Goal: Answer question/provide support

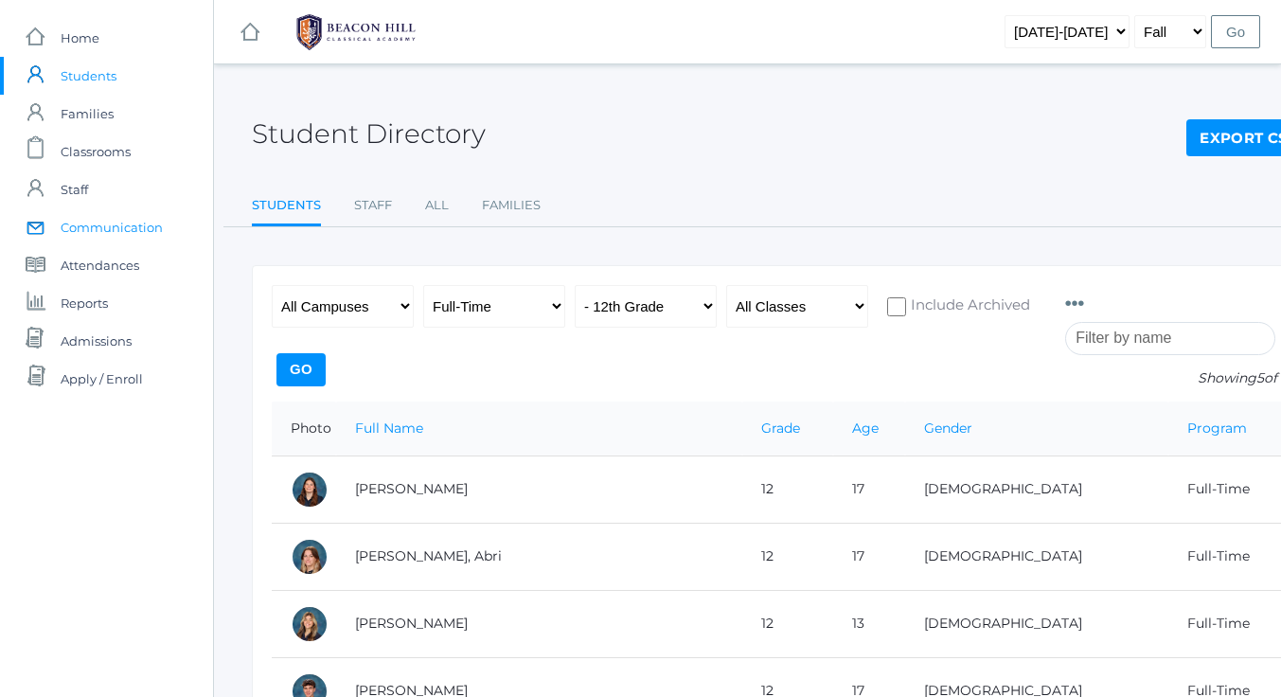
click at [121, 219] on span "Communication" at bounding box center [112, 227] width 102 height 38
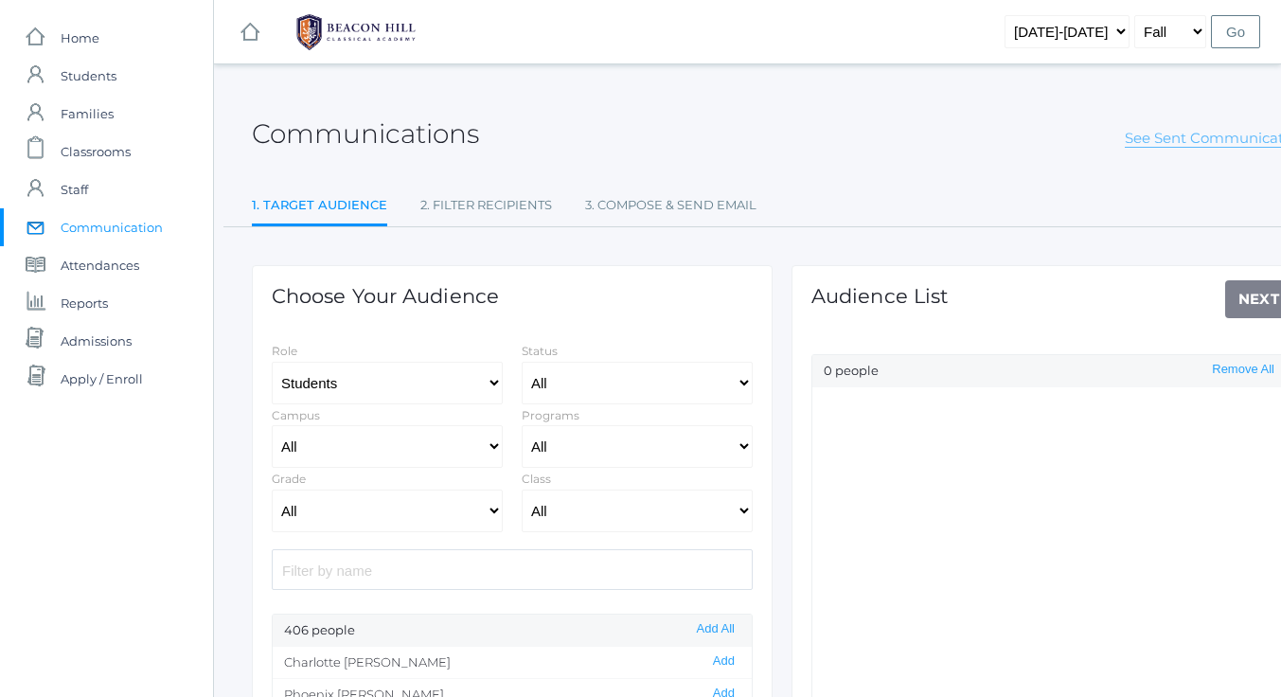
click at [1182, 139] on link "See Sent Communications" at bounding box center [1218, 138] width 187 height 19
select select "Enrolled"
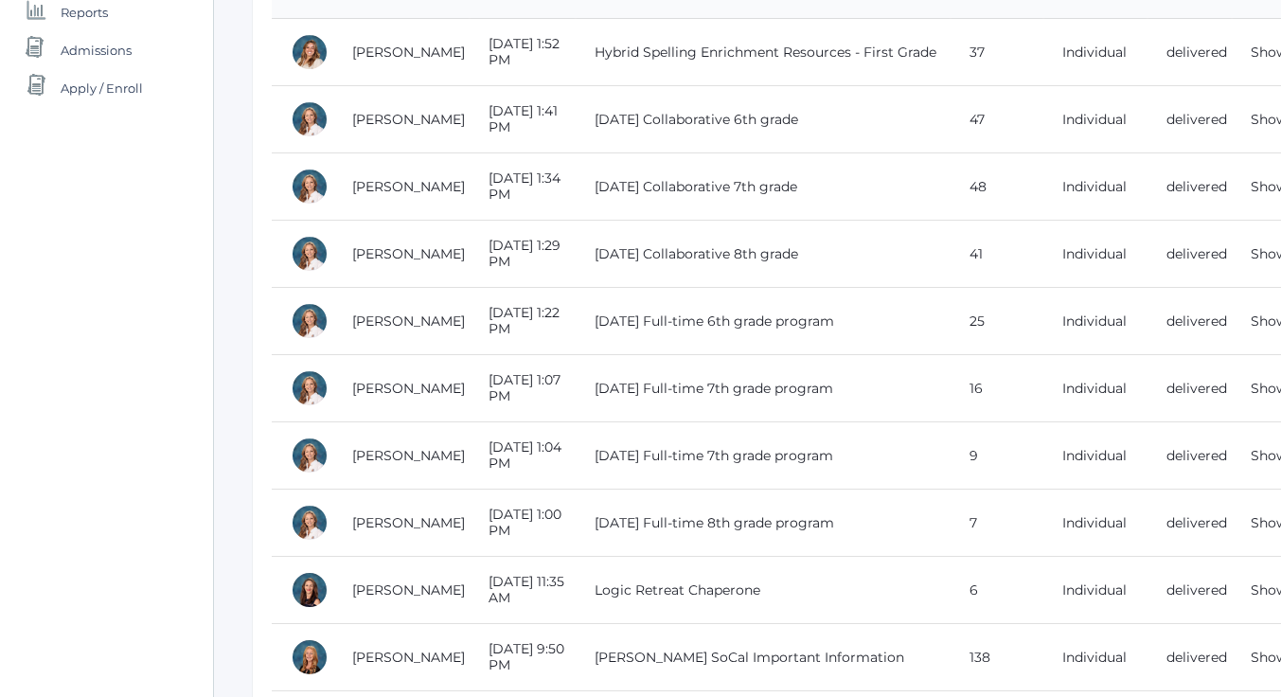
scroll to position [291, 69]
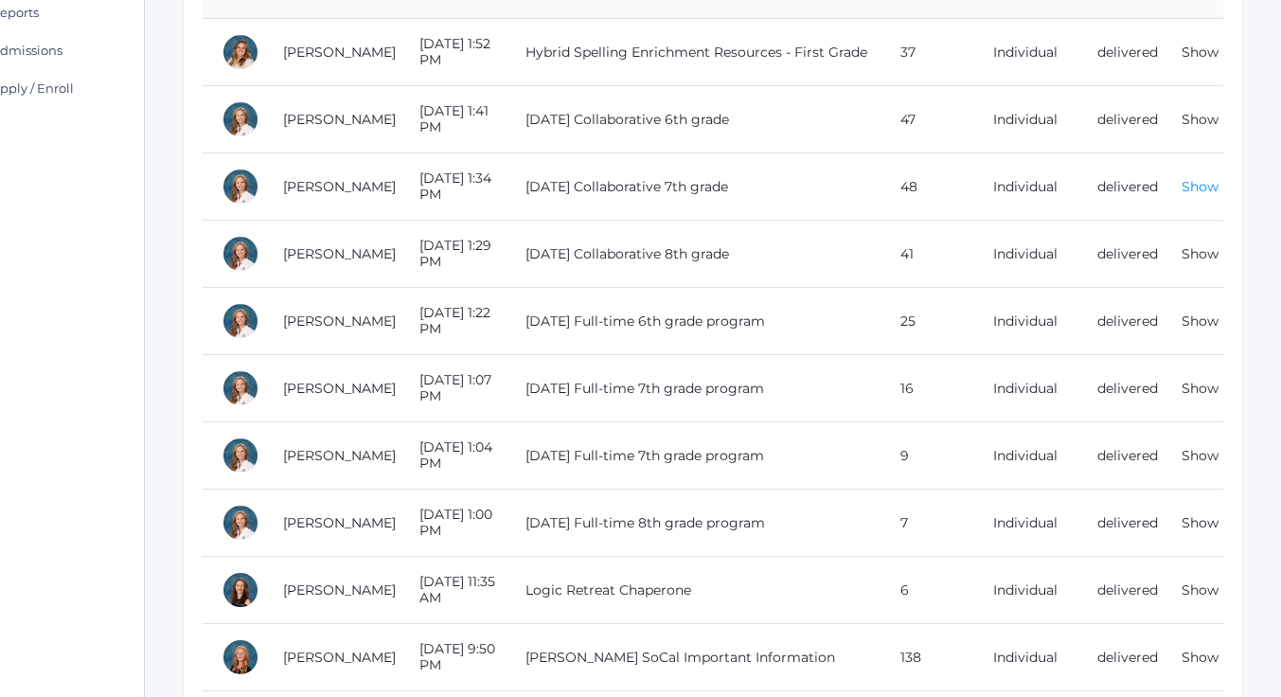
click at [1201, 193] on link "Show" at bounding box center [1199, 186] width 37 height 17
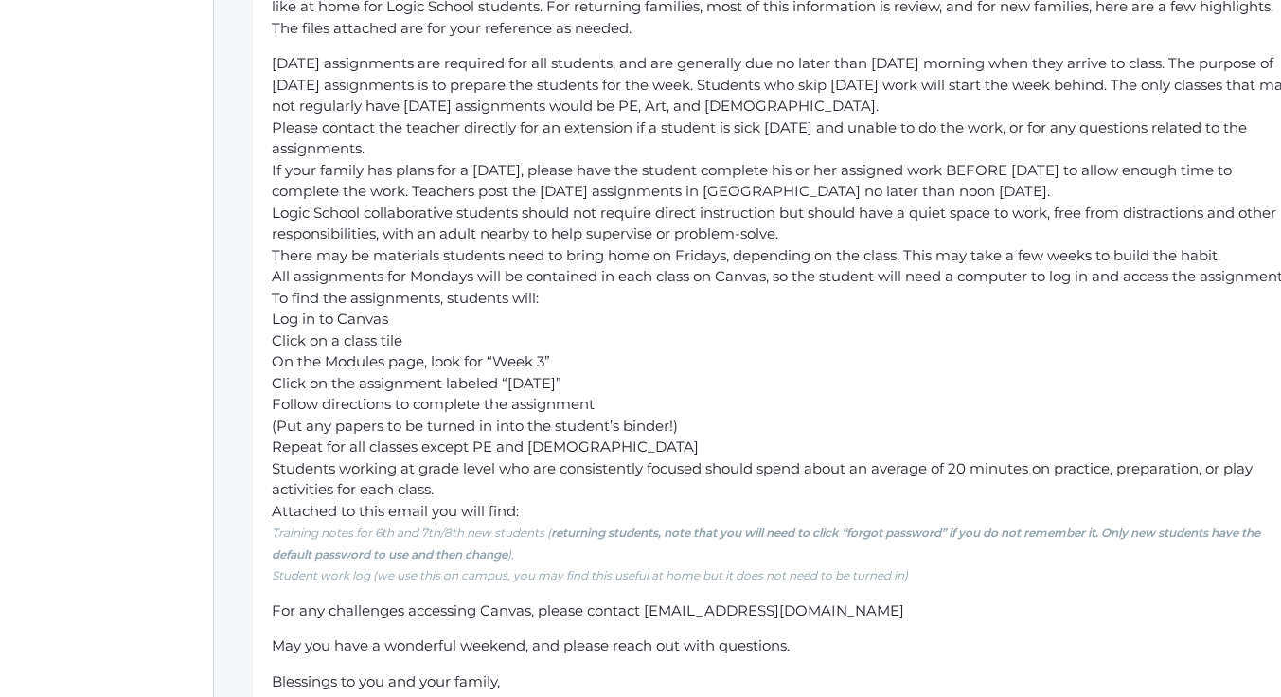
scroll to position [572, 0]
drag, startPoint x: 274, startPoint y: 318, endPoint x: 357, endPoint y: 398, distance: 115.2
drag, startPoint x: 357, startPoint y: 398, endPoint x: 750, endPoint y: 386, distance: 393.0
click at [750, 373] on li "On the Modules page, look for “Week 3”" at bounding box center [782, 362] width 1020 height 22
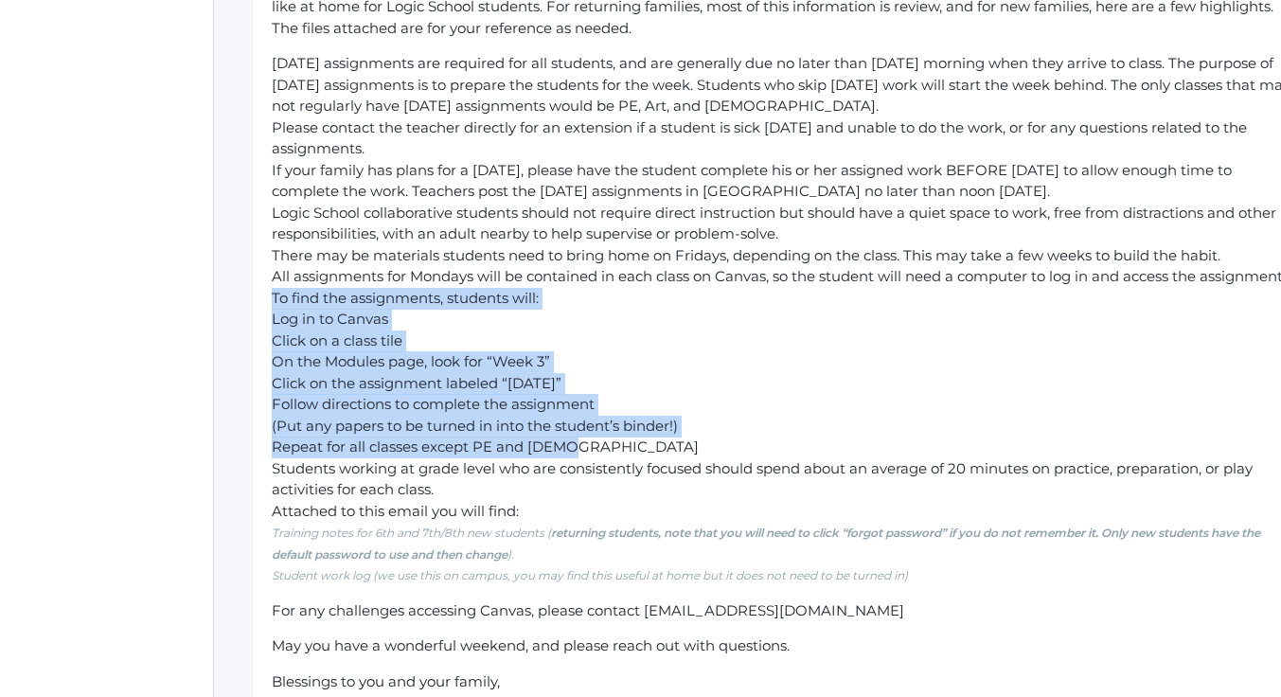
drag, startPoint x: 273, startPoint y: 316, endPoint x: 617, endPoint y: 462, distance: 374.1
click at [617, 462] on ul "[DATE] assignments are required for all students, and are generally due no late…" at bounding box center [782, 319] width 1020 height 533
copy ul "To find the assignments, students will: Log in to Canvas Click on a class tile …"
